Goal: Information Seeking & Learning: Learn about a topic

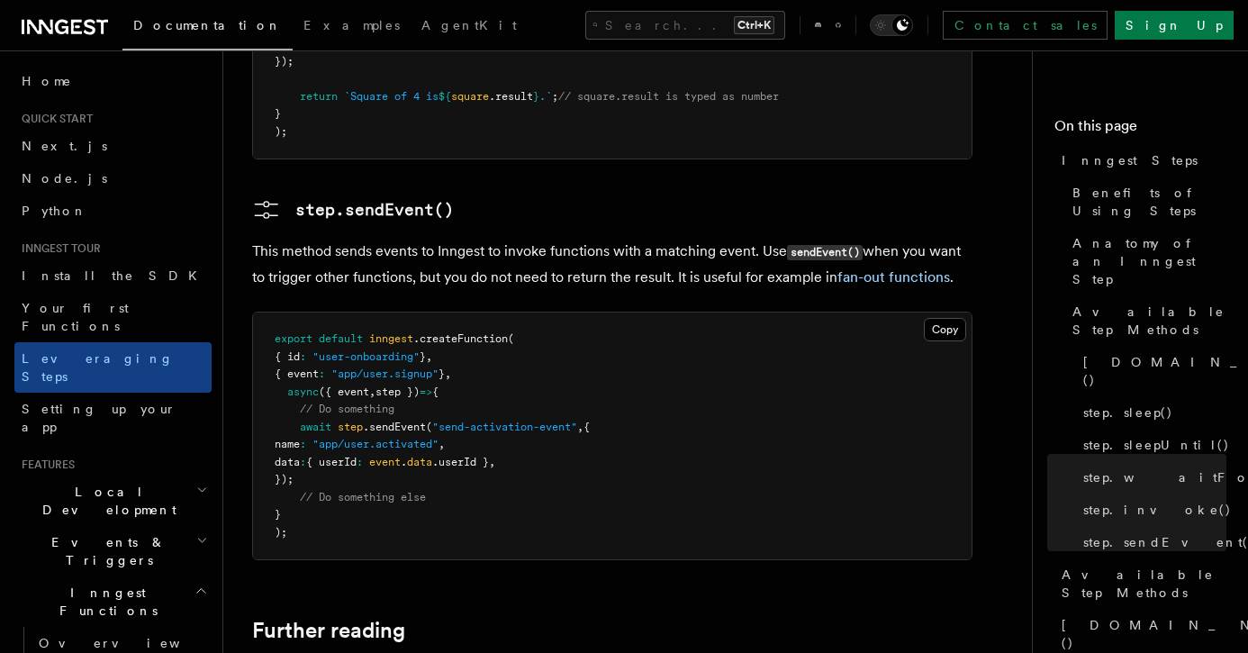
scroll to position [3741, 0]
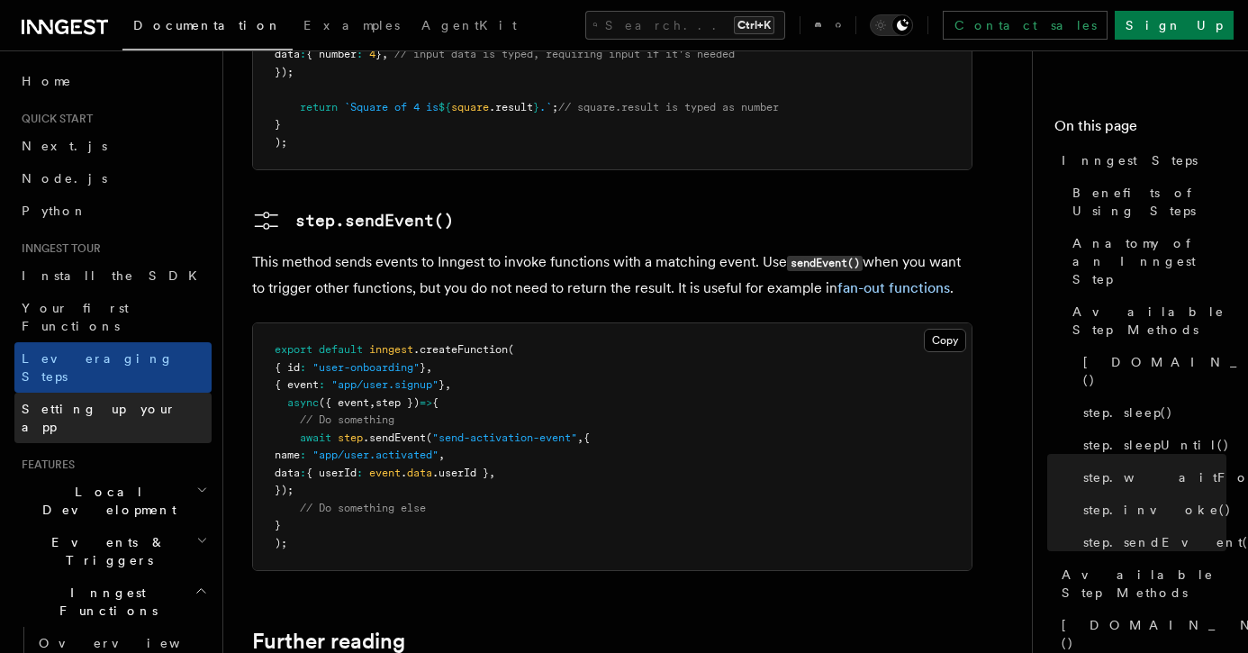
click at [151, 393] on link "Setting up your app" at bounding box center [112, 418] width 197 height 50
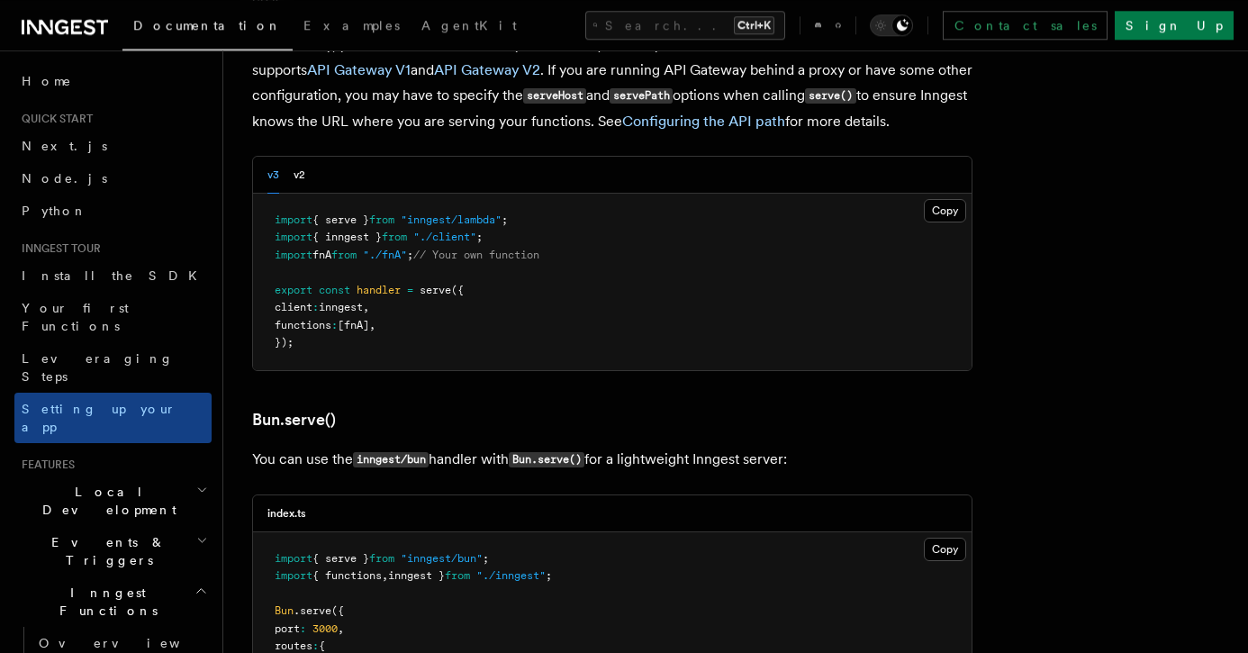
scroll to position [2108, 0]
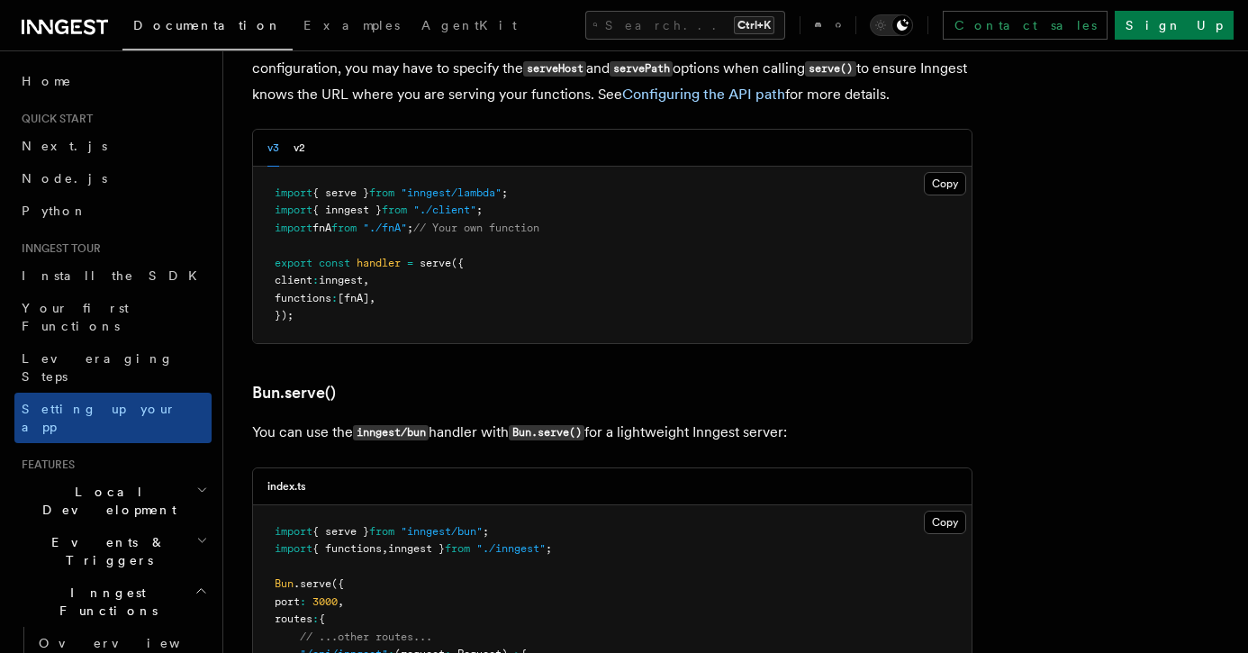
click at [910, 420] on p "You can use the inngest/bun handler with Bun.serve() for a lightweight Inngest …" at bounding box center [612, 433] width 721 height 26
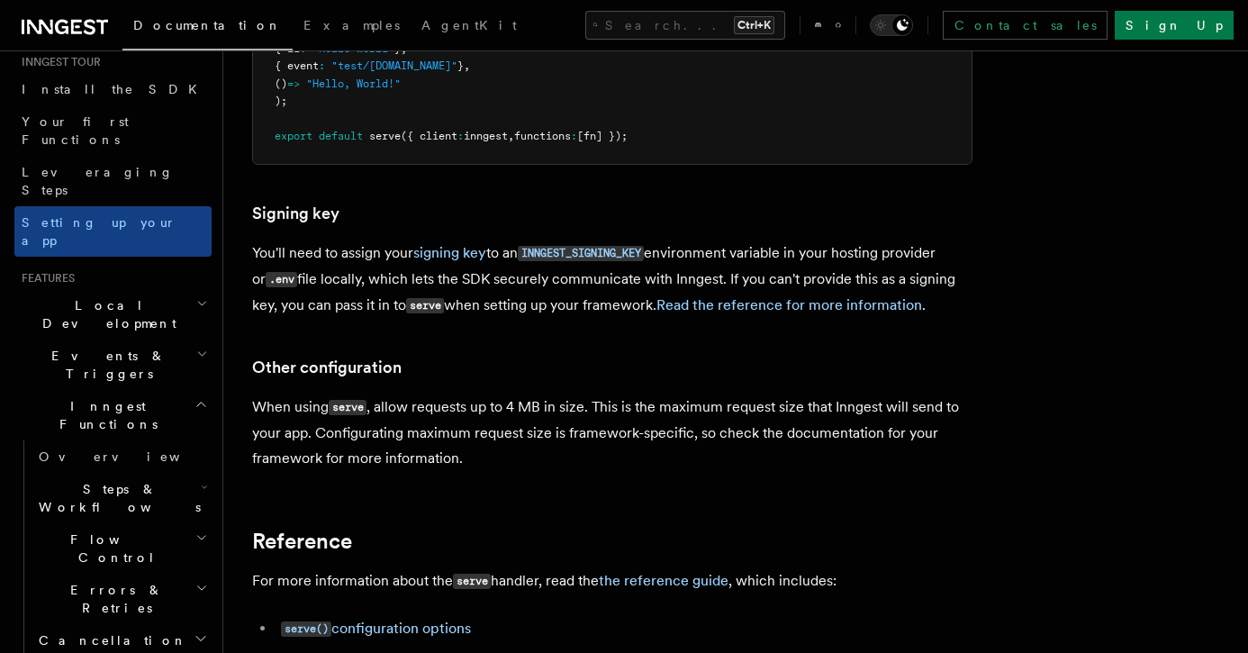
scroll to position [203, 0]
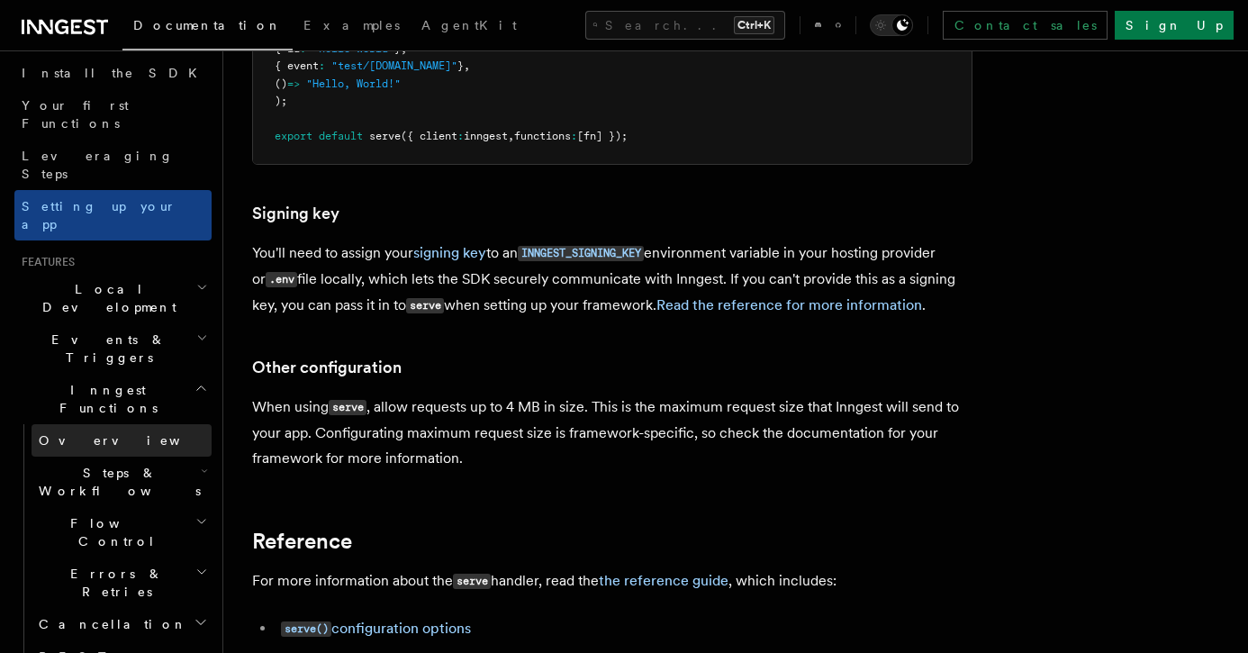
click at [102, 424] on link "Overview" at bounding box center [122, 440] width 180 height 32
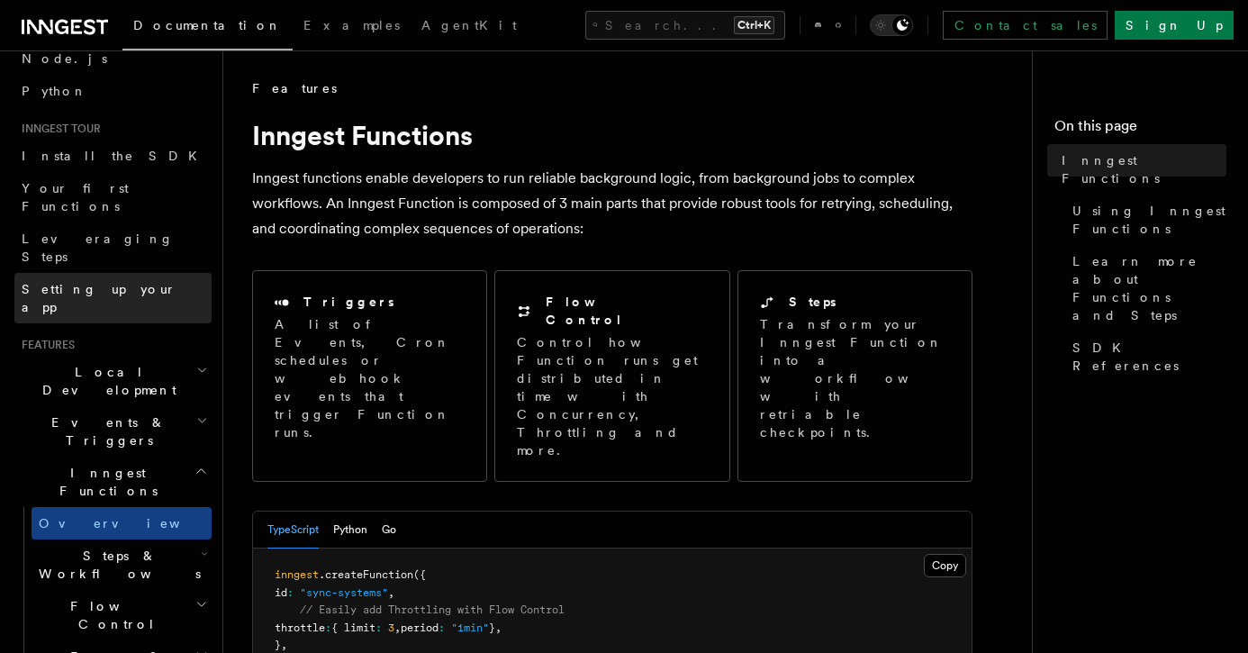
scroll to position [102, 0]
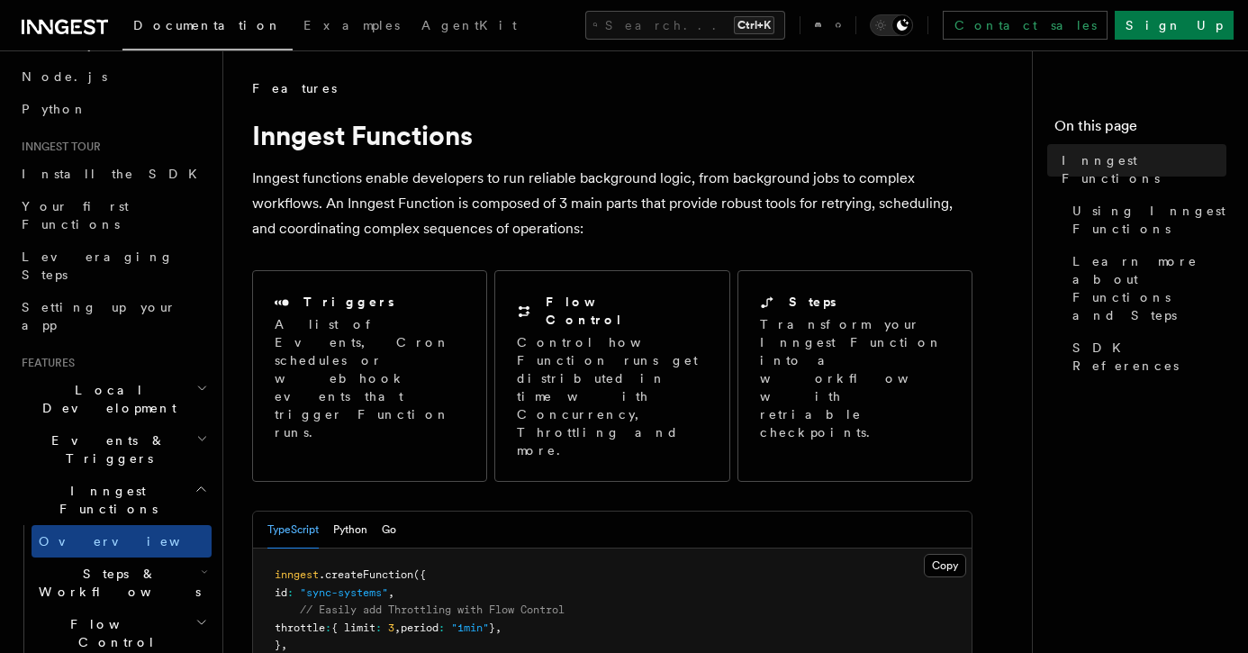
click at [200, 381] on icon "button" at bounding box center [202, 388] width 12 height 14
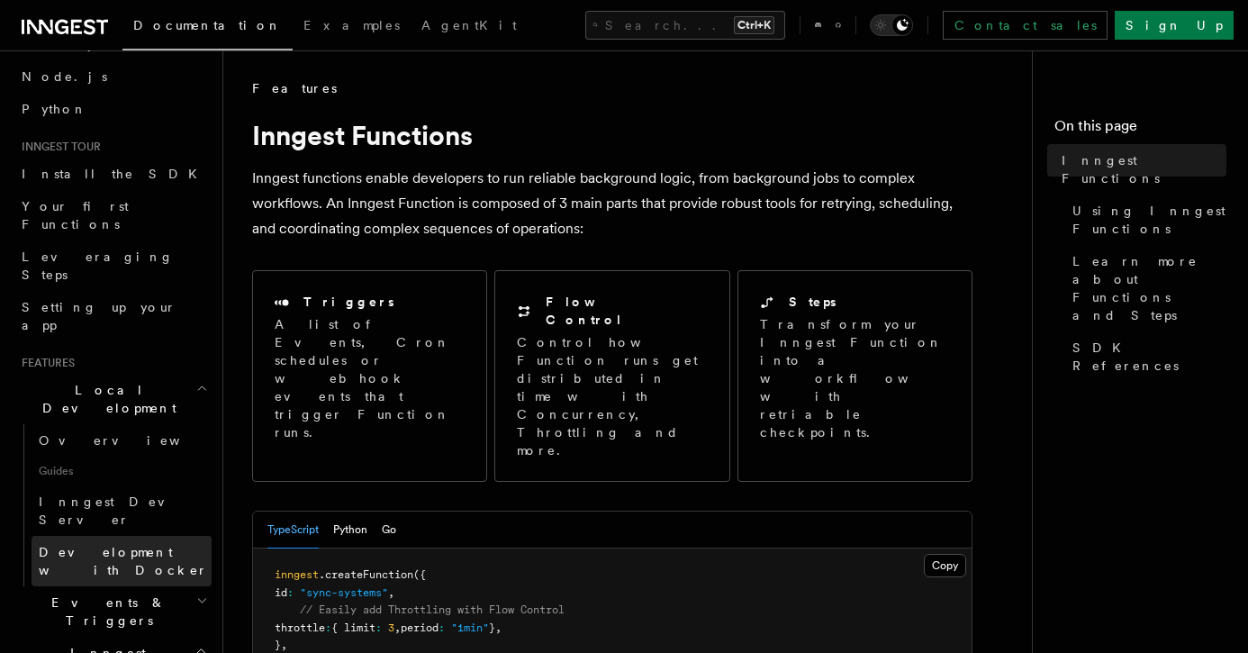
click at [168, 545] on span "Development with Docker" at bounding box center [123, 561] width 169 height 32
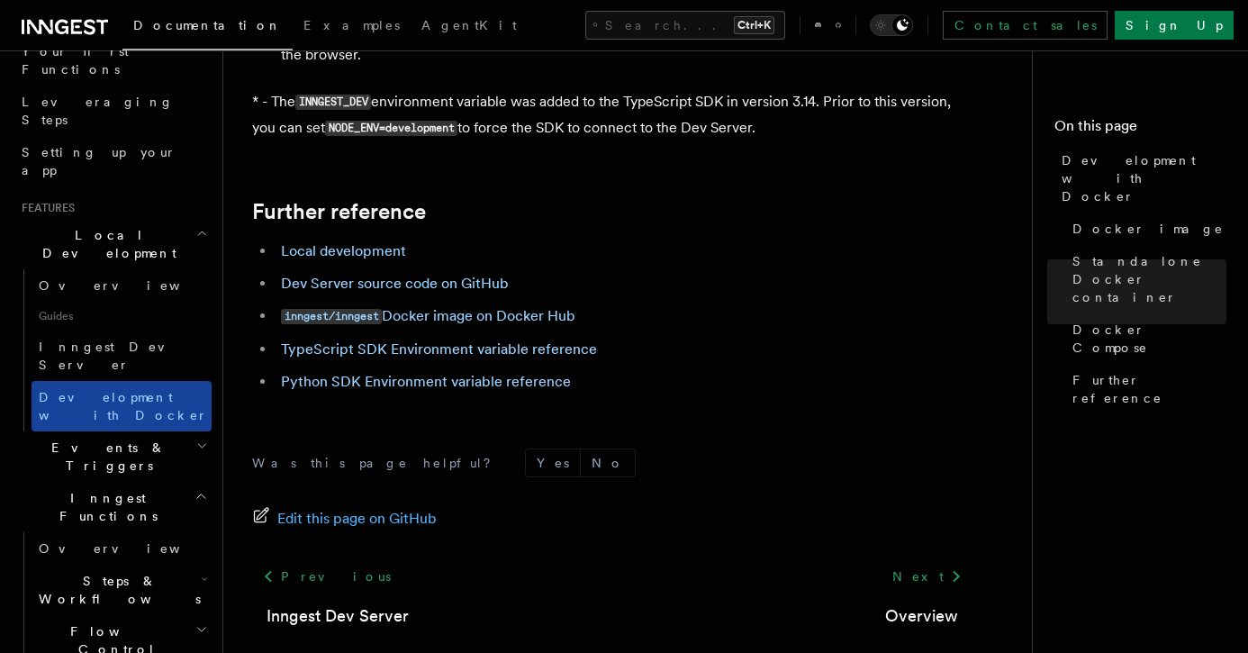
scroll to position [304, 0]
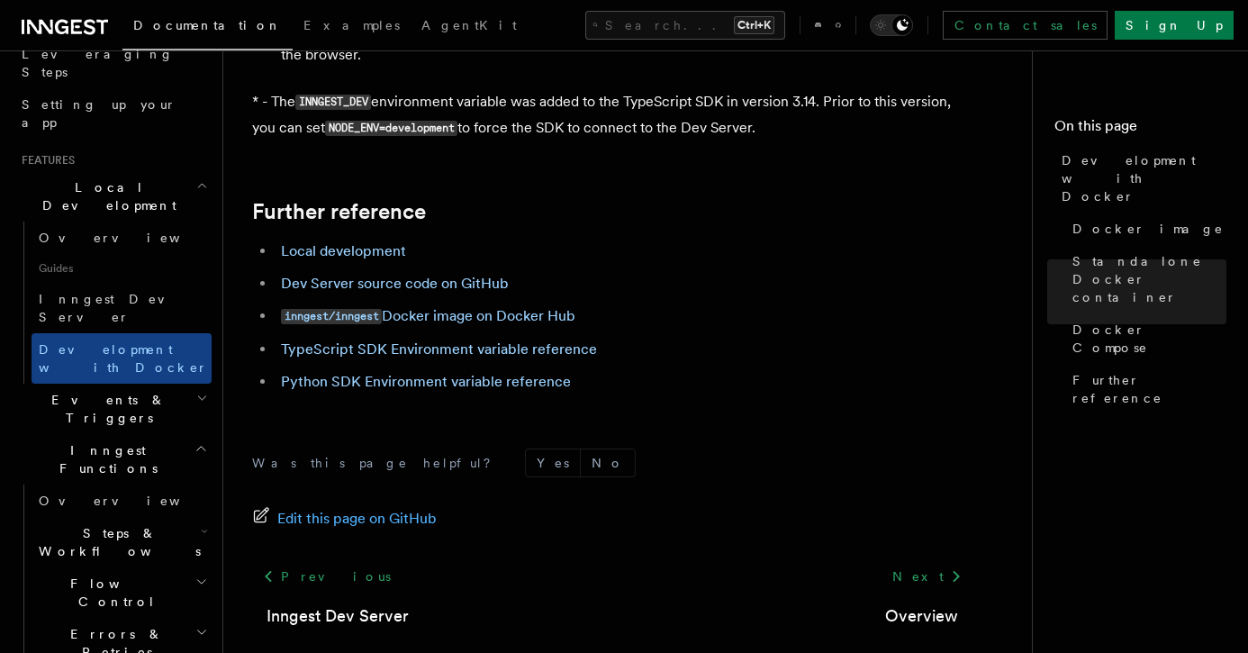
click at [191, 384] on h2 "Events & Triggers" at bounding box center [112, 409] width 197 height 50
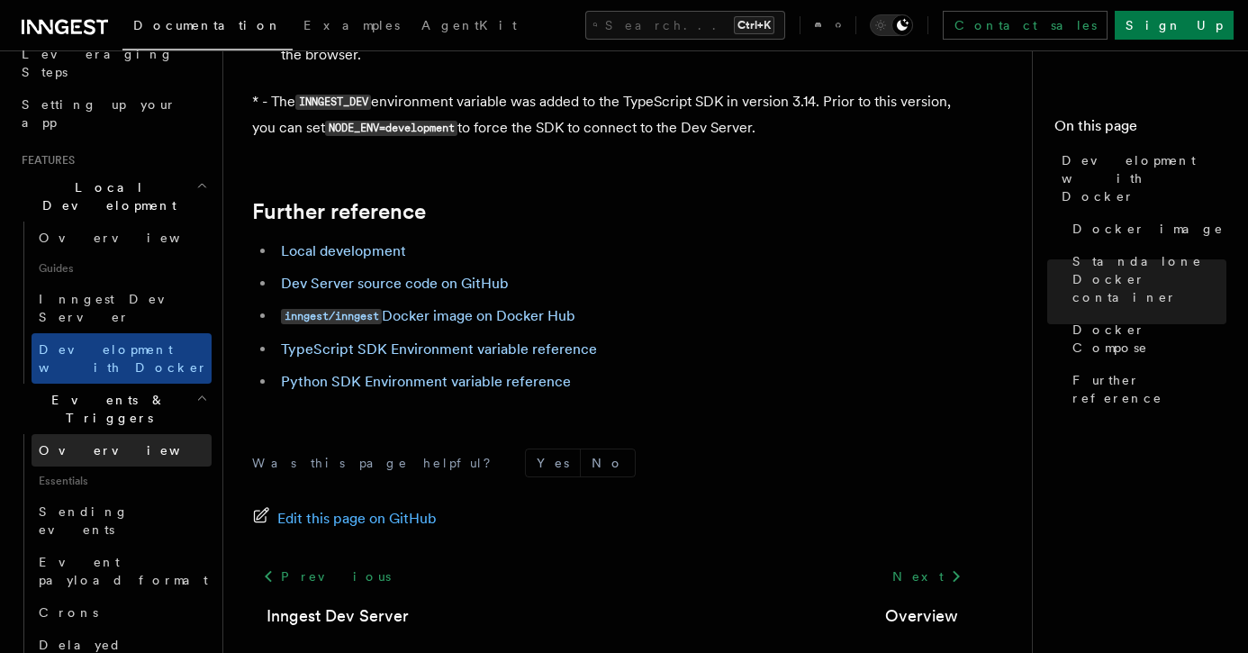
click at [153, 434] on link "Overview" at bounding box center [122, 450] width 180 height 32
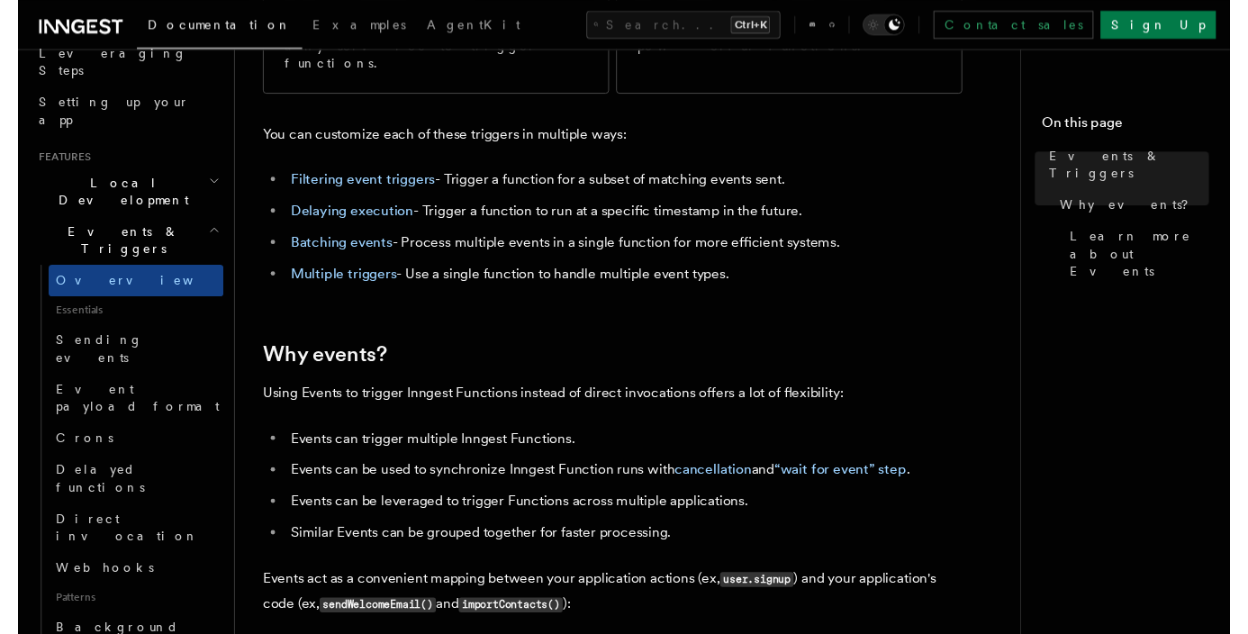
scroll to position [359, 0]
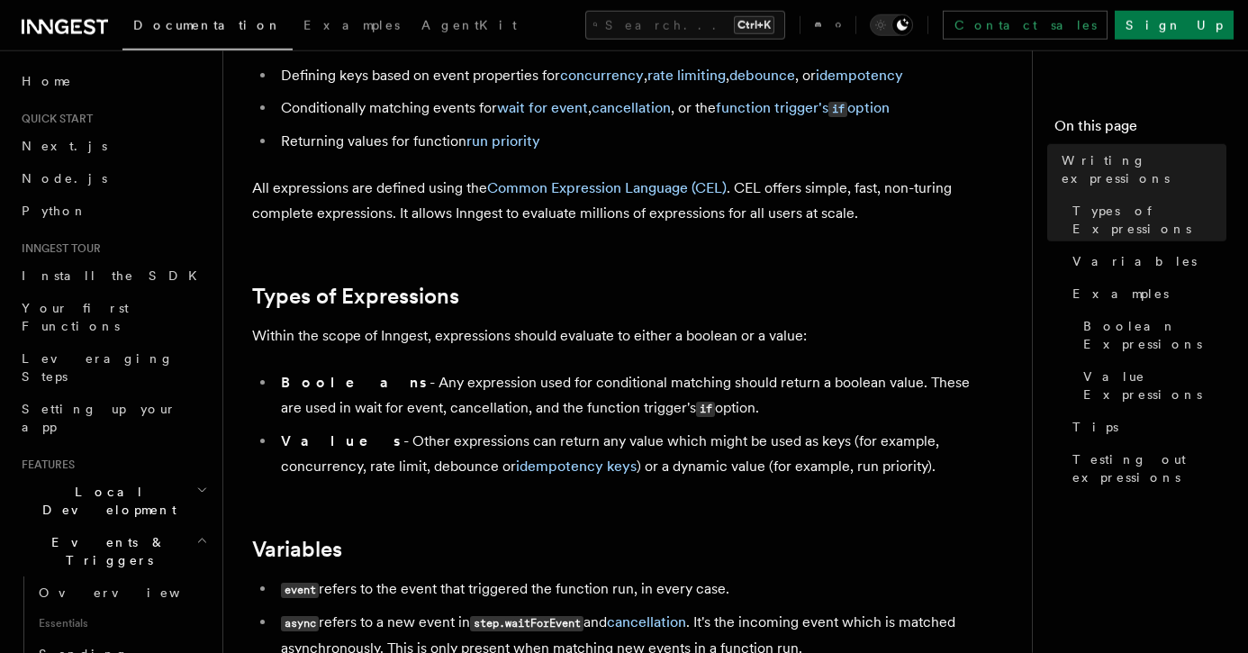
scroll to position [158, 0]
